Goal: Browse casually

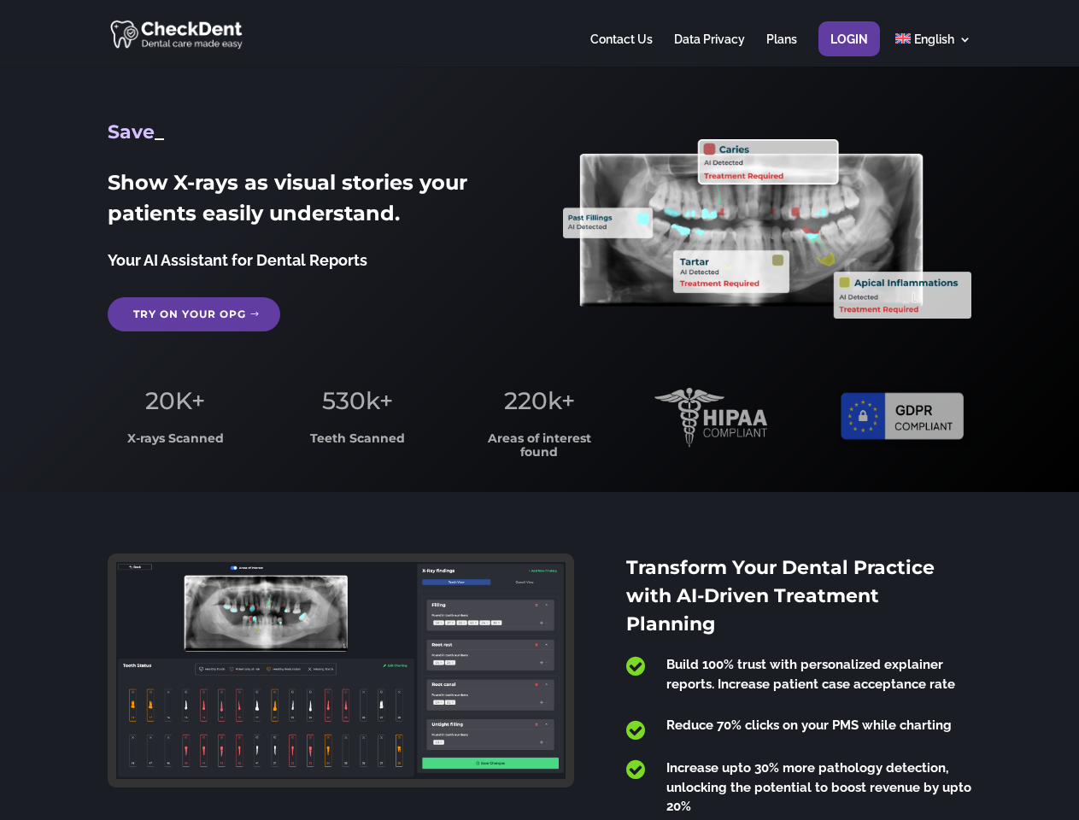
click at [539, 410] on span "220k+" at bounding box center [539, 400] width 71 height 29
click at [539, 33] on div at bounding box center [539, 33] width 863 height 67
click at [539, 410] on span "220k+" at bounding box center [539, 400] width 71 height 29
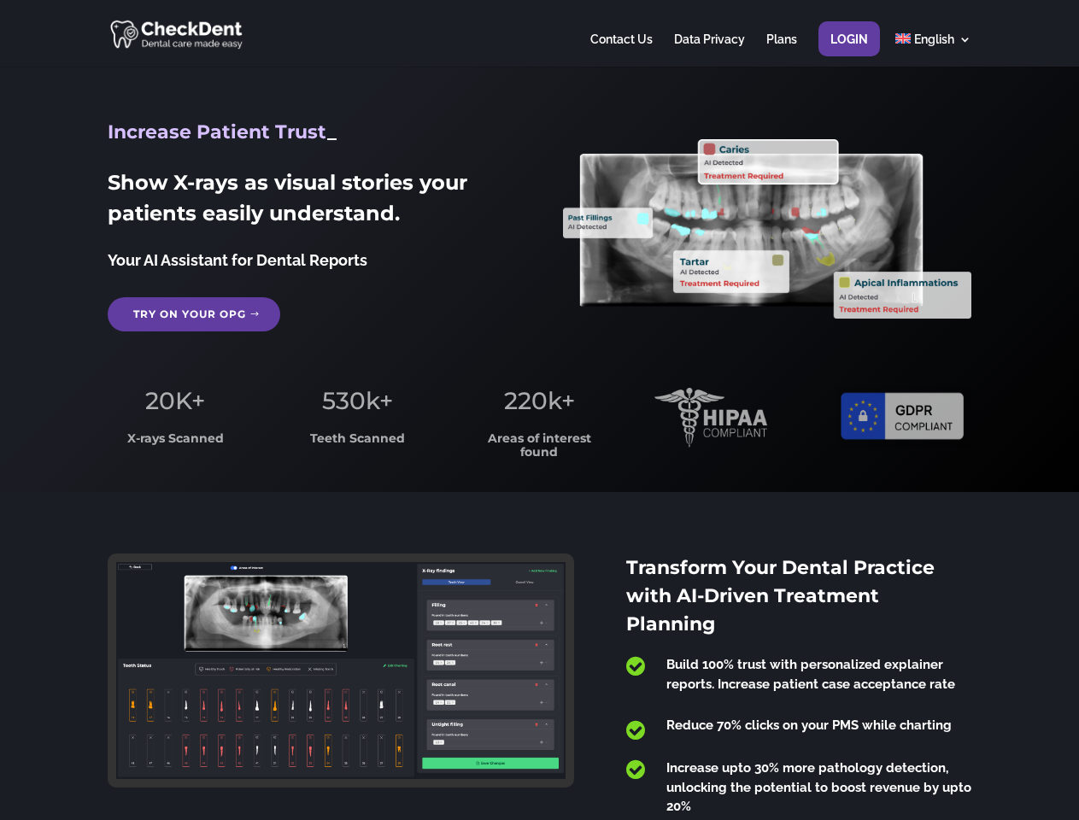
click at [539, 33] on div at bounding box center [539, 33] width 863 height 67
